Goal: Information Seeking & Learning: Find specific fact

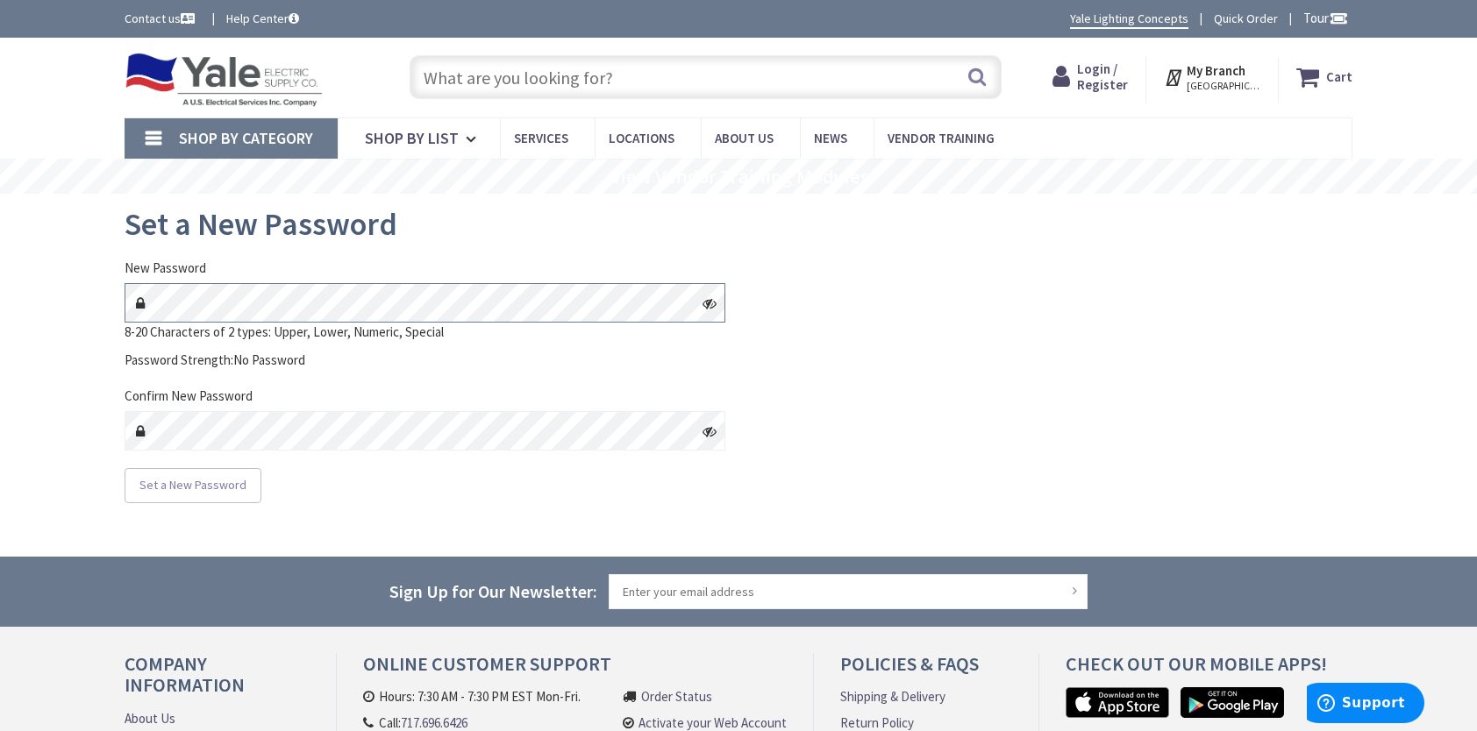
type input "[GEOGRAPHIC_DATA], [GEOGRAPHIC_DATA]"
click at [710, 304] on icon at bounding box center [710, 303] width 14 height 14
click at [715, 302] on icon at bounding box center [710, 303] width 14 height 14
click at [710, 301] on icon at bounding box center [710, 303] width 14 height 14
click at [207, 484] on span "Set a New Password" at bounding box center [192, 485] width 107 height 16
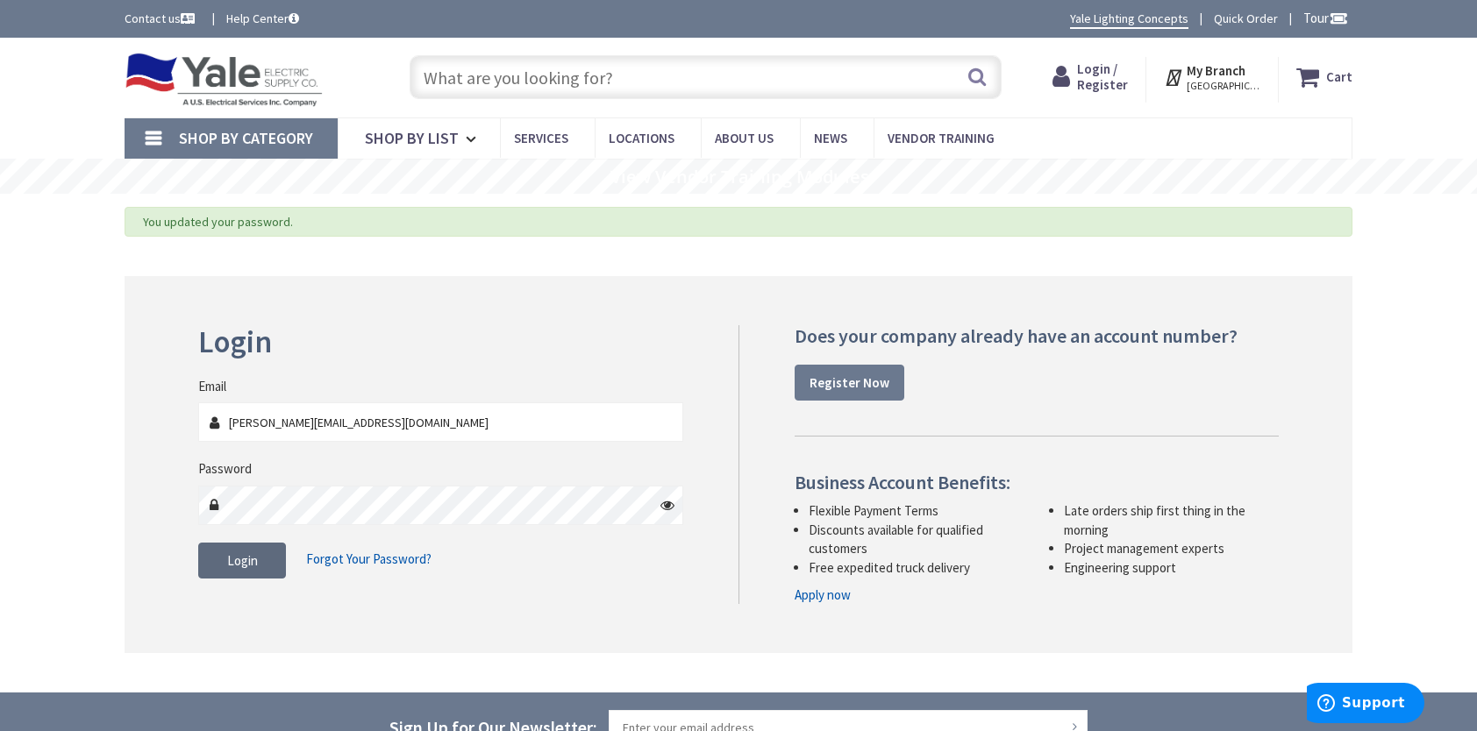
click at [241, 560] on span "Login" at bounding box center [242, 561] width 31 height 17
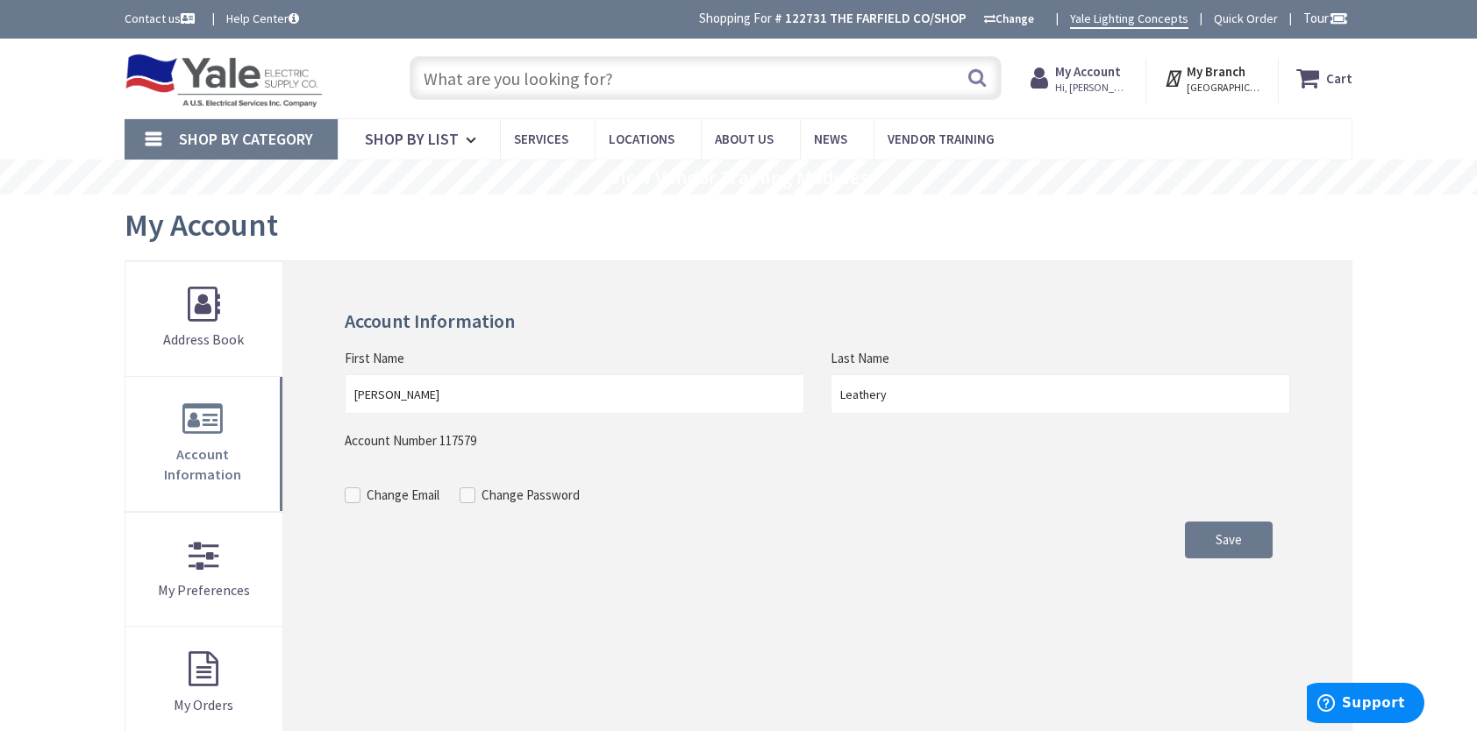
click at [475, 77] on input "text" at bounding box center [706, 78] width 592 height 44
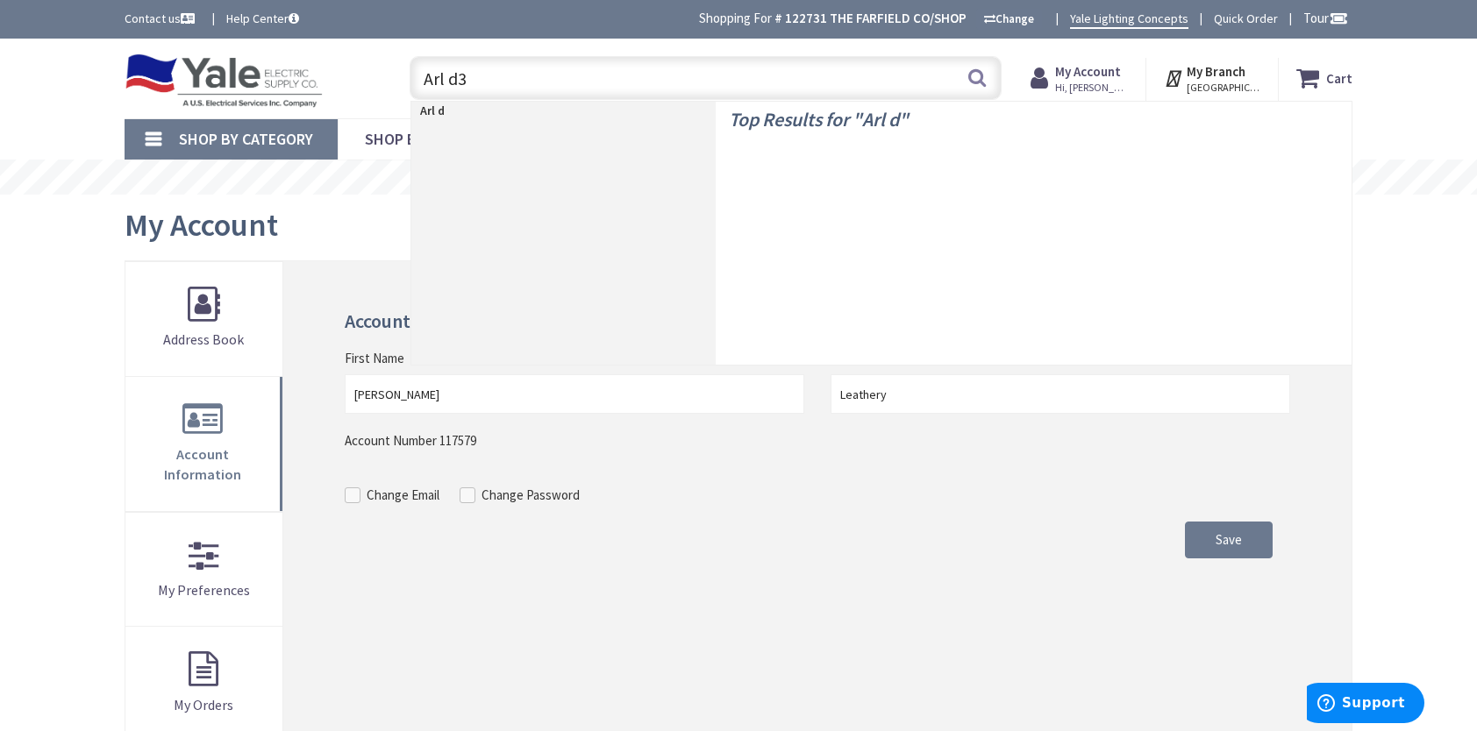
type input "Arl d33"
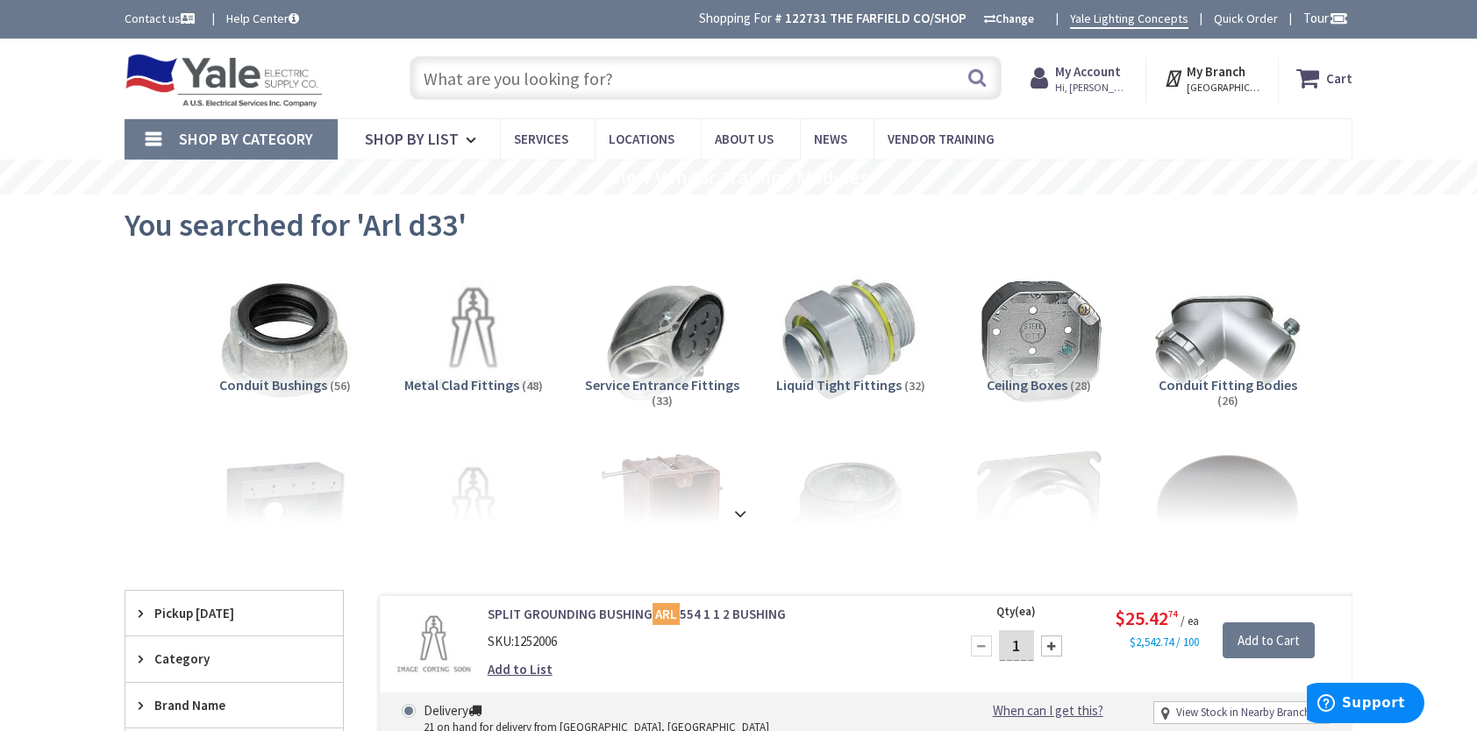
click at [539, 76] on input "text" at bounding box center [706, 78] width 592 height 44
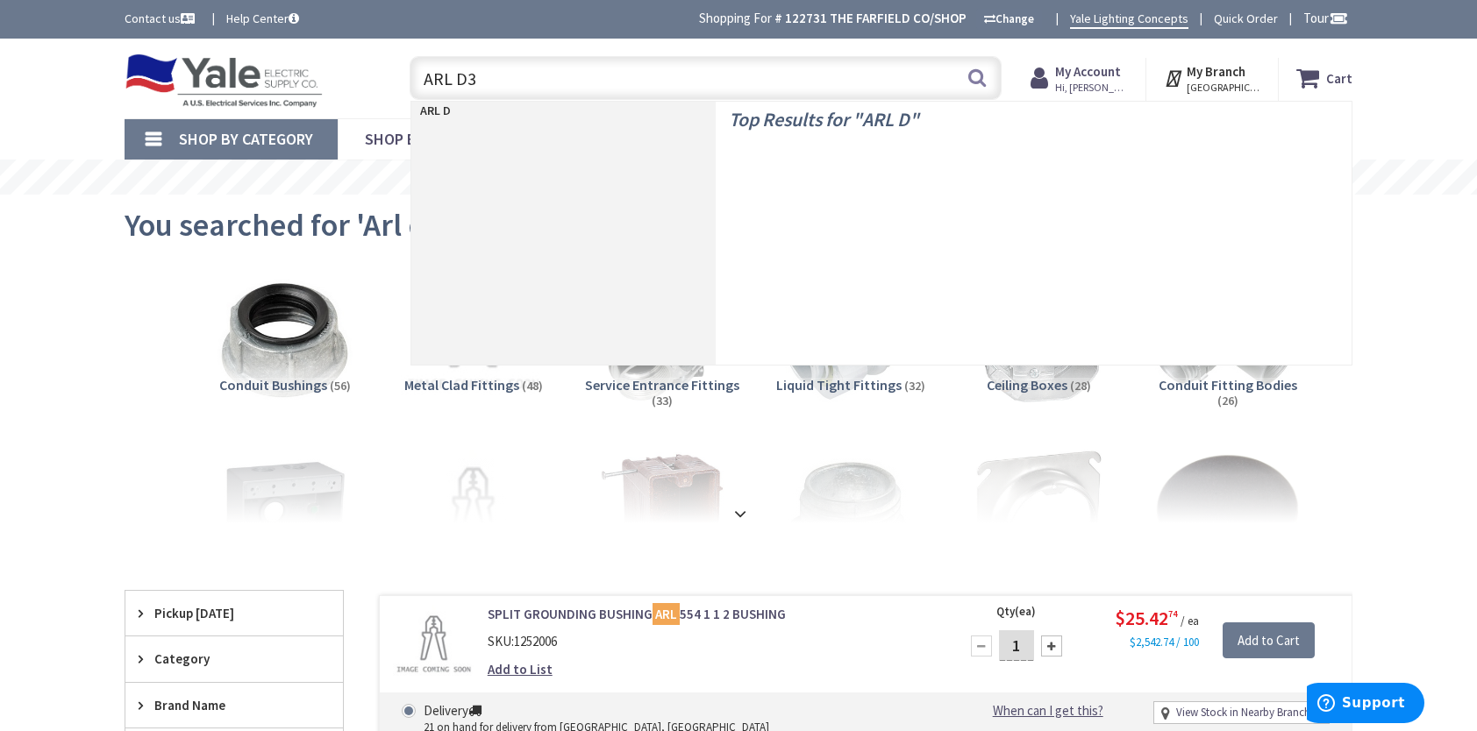
type input "ARL D33"
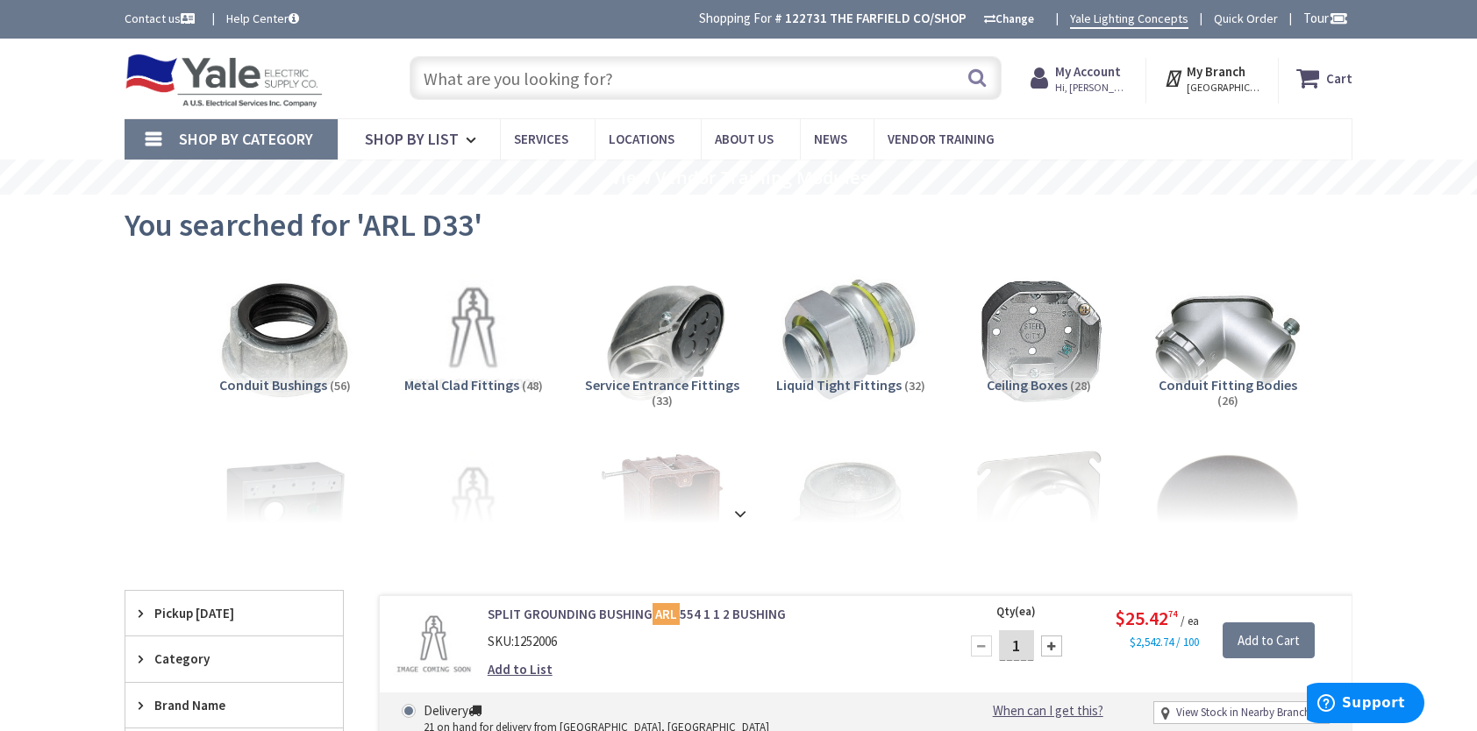
click at [517, 70] on input "text" at bounding box center [706, 78] width 592 height 44
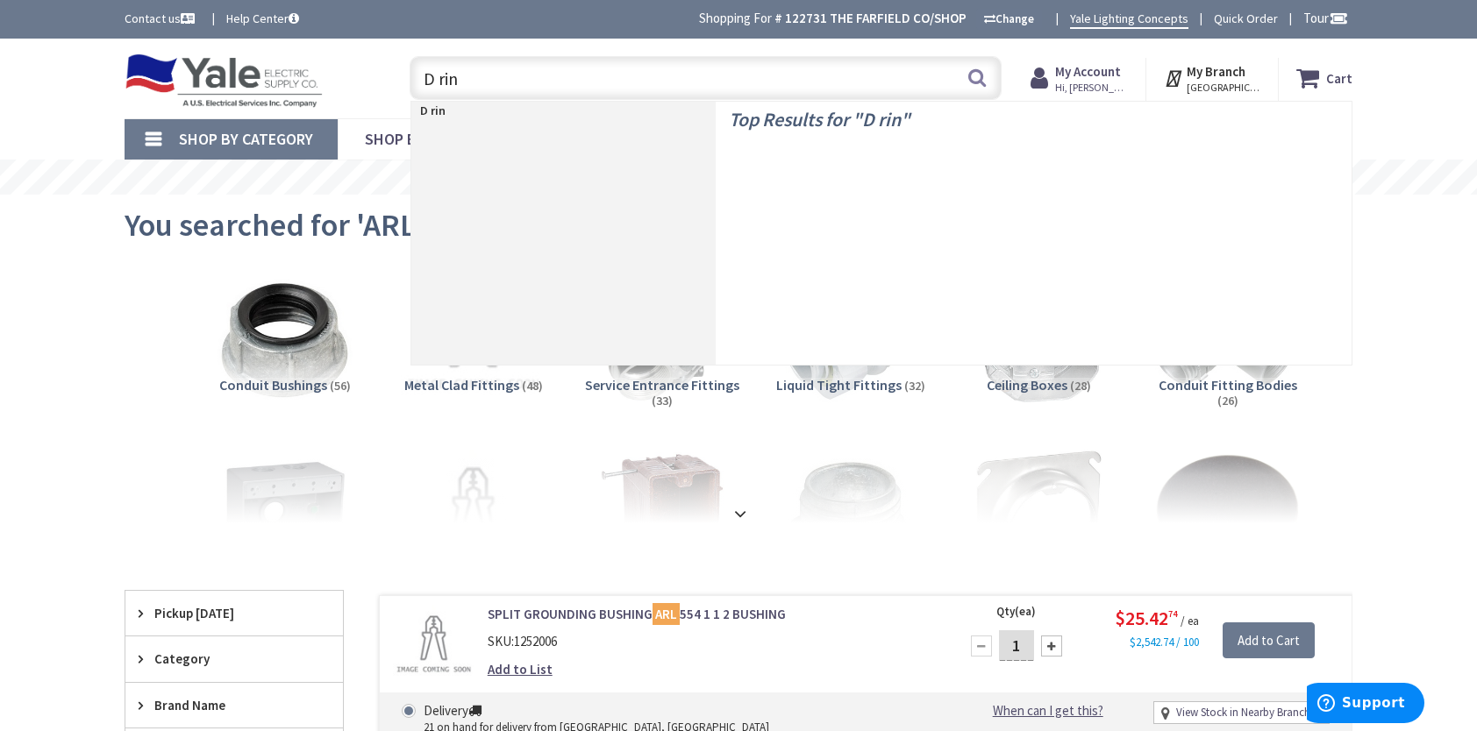
type input "D ring"
